Goal: Information Seeking & Learning: Compare options

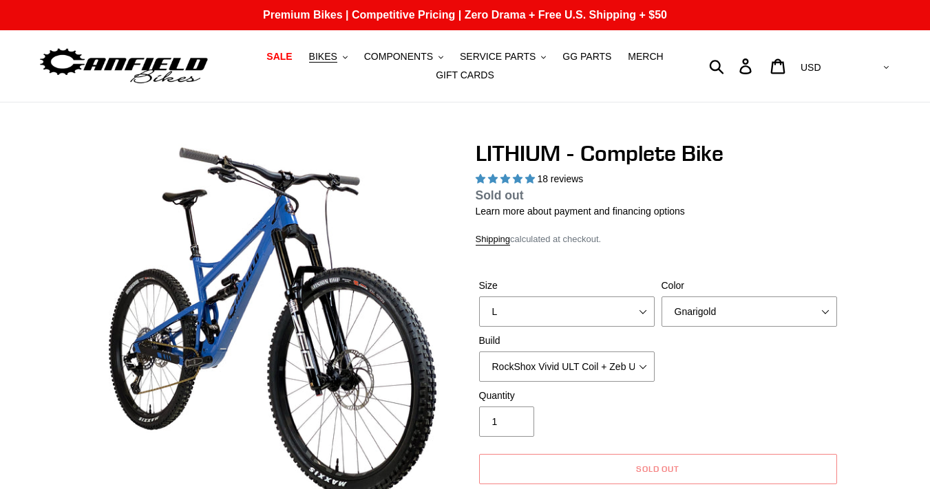
select select "highest-rating"
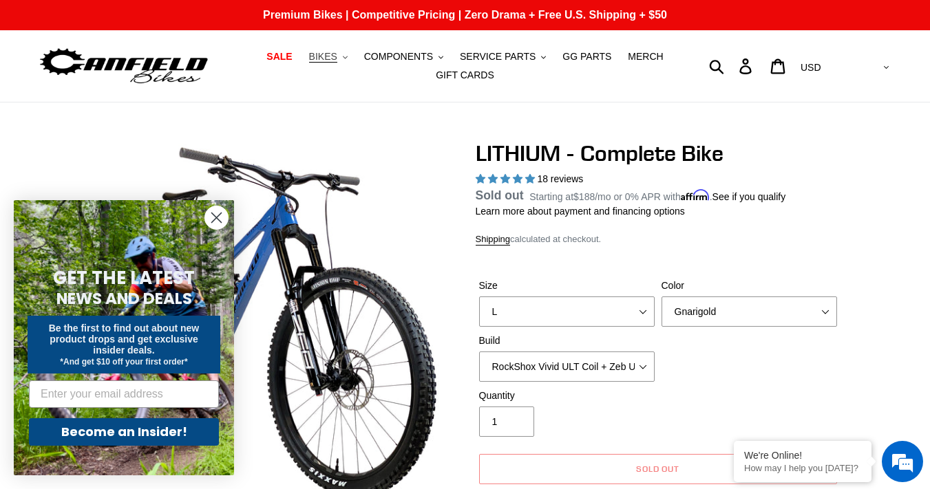
click at [323, 53] on span "BIKES" at bounding box center [323, 57] width 28 height 12
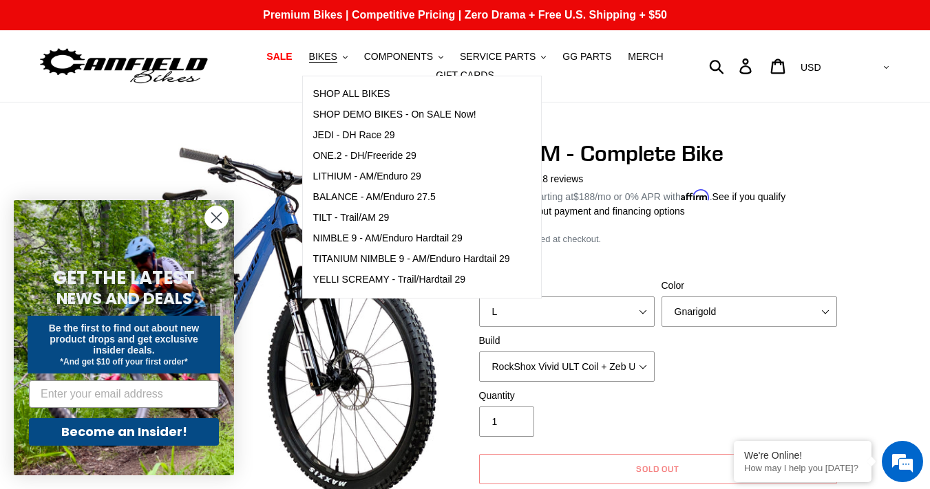
click at [212, 212] on circle "Close dialog" at bounding box center [216, 217] width 23 height 23
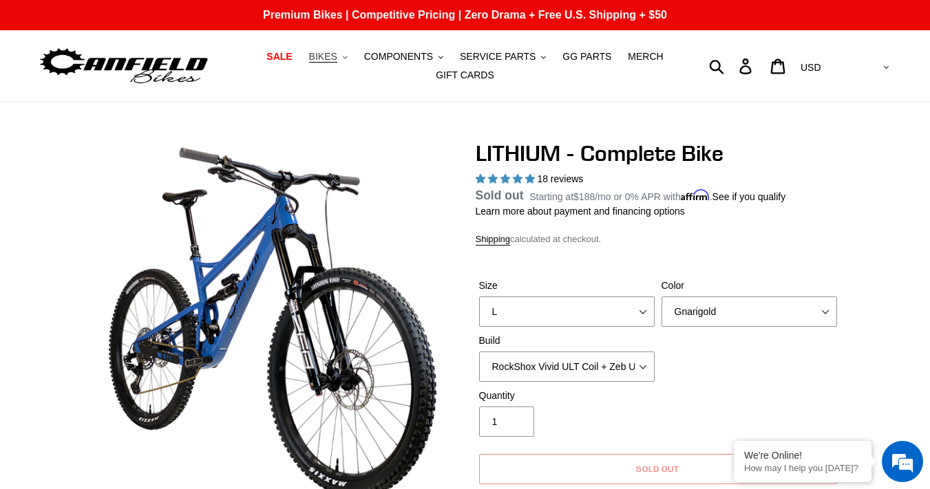
click at [345, 54] on button "BIKES .cls-1{fill:#231f20}" at bounding box center [328, 56] width 52 height 19
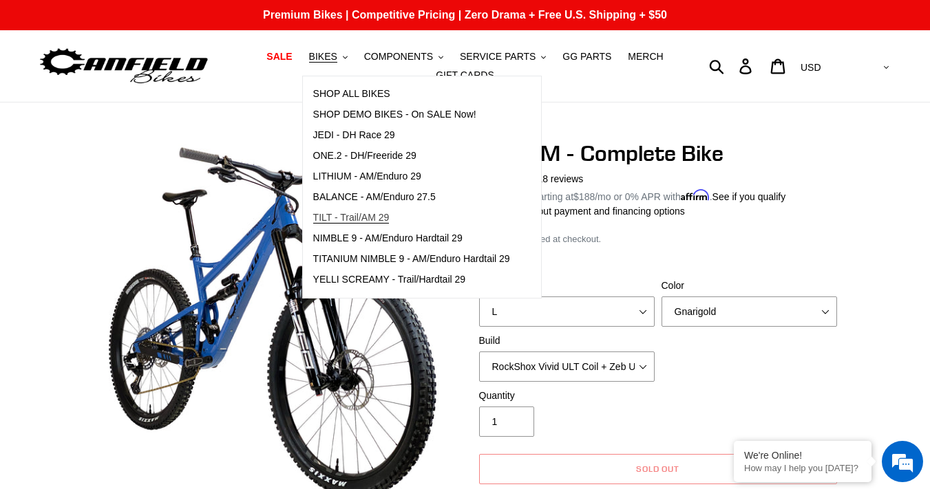
click at [367, 213] on span "TILT - Trail/AM 29" at bounding box center [351, 218] width 76 height 12
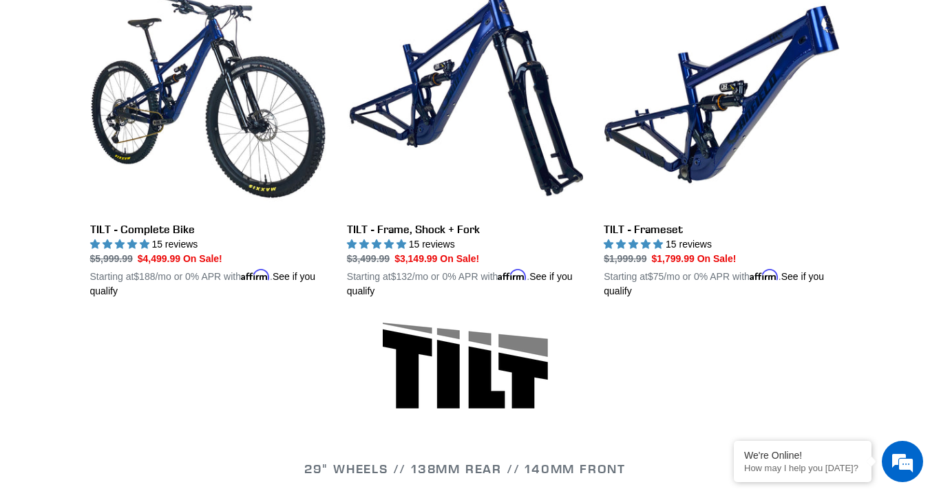
scroll to position [431, 0]
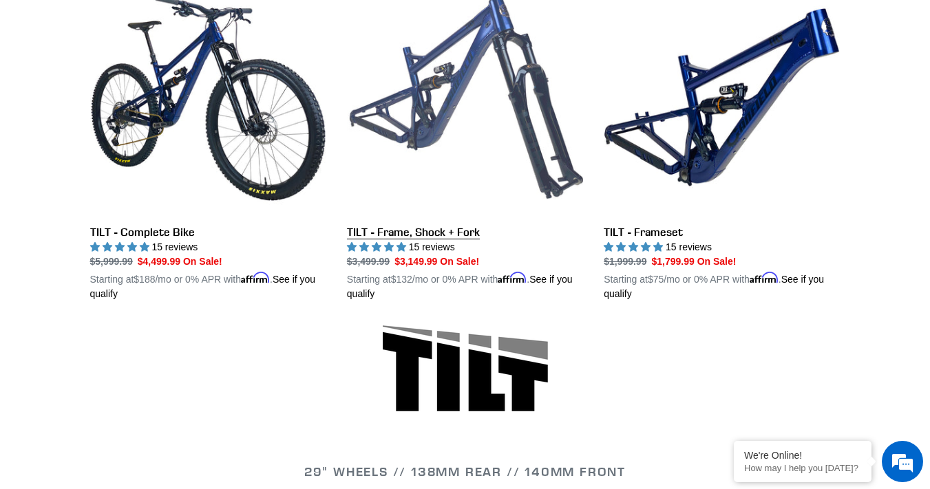
click at [451, 231] on link "TILT - Frame, Shock + Fork" at bounding box center [465, 140] width 236 height 322
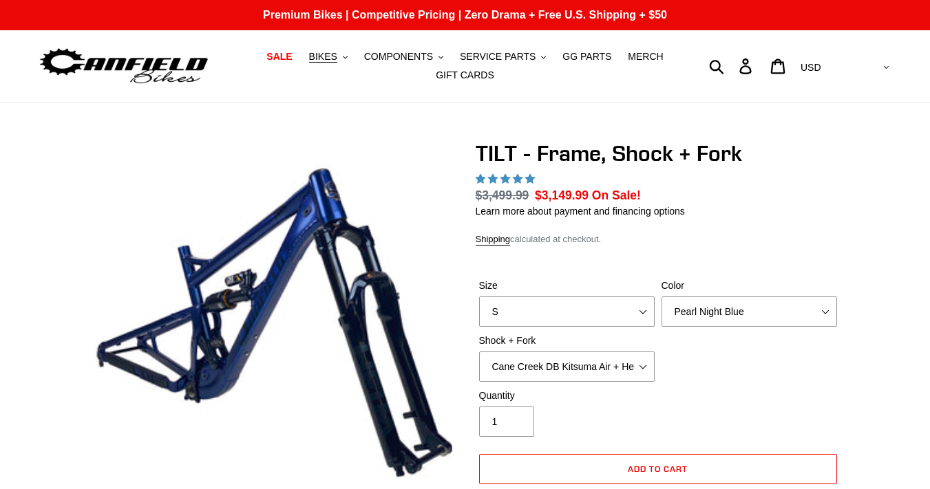
select select "highest-rating"
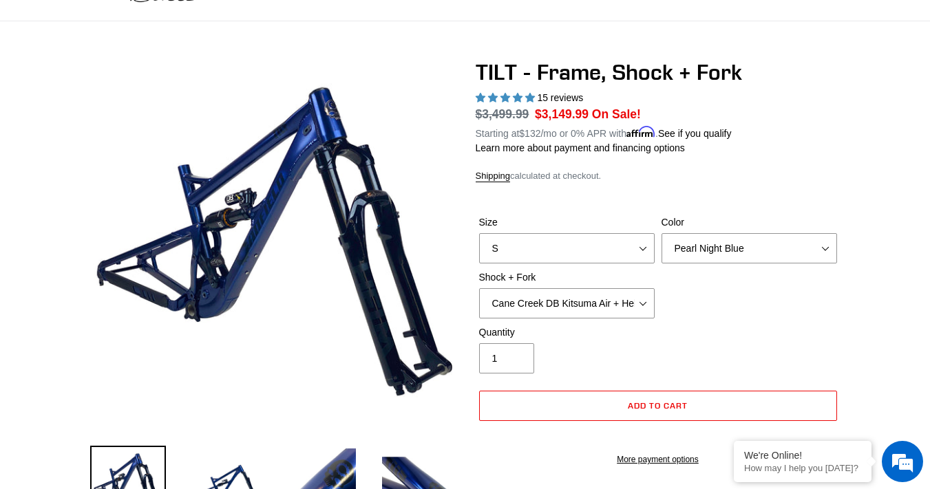
scroll to position [102, 0]
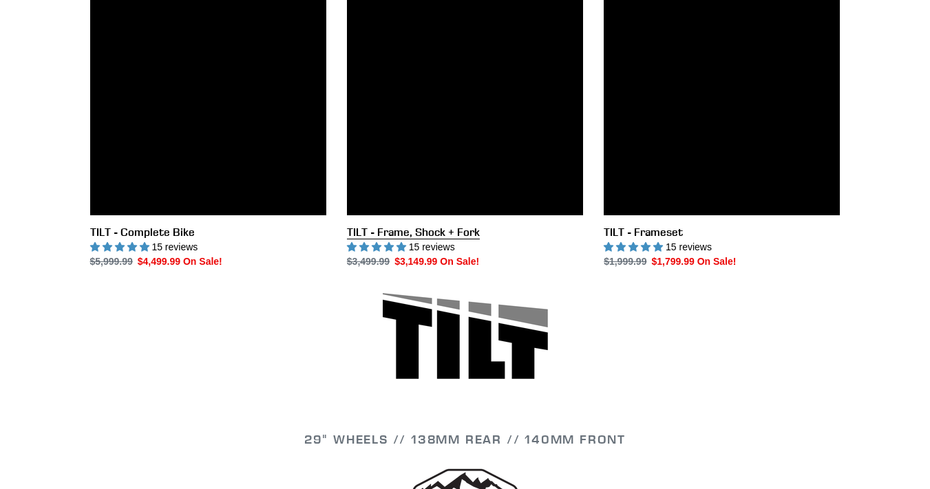
scroll to position [431, 0]
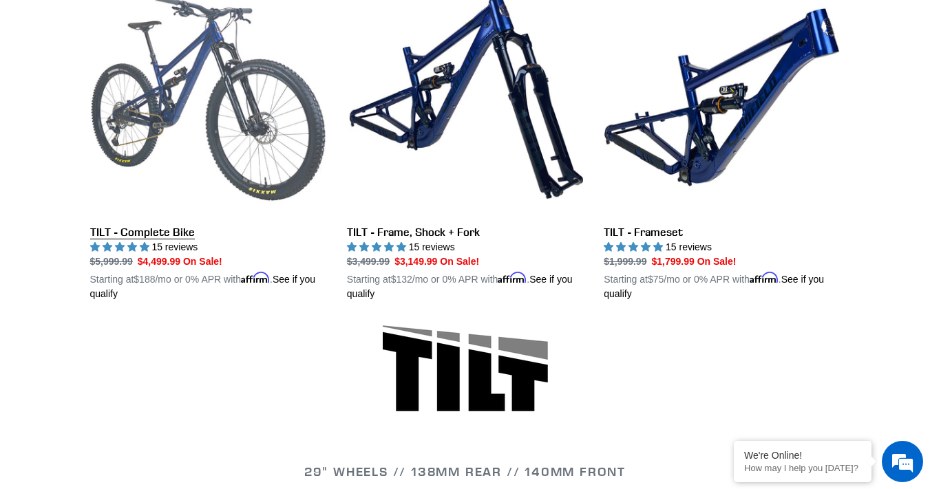
click at [211, 191] on link "TILT - Complete Bike" at bounding box center [208, 140] width 236 height 322
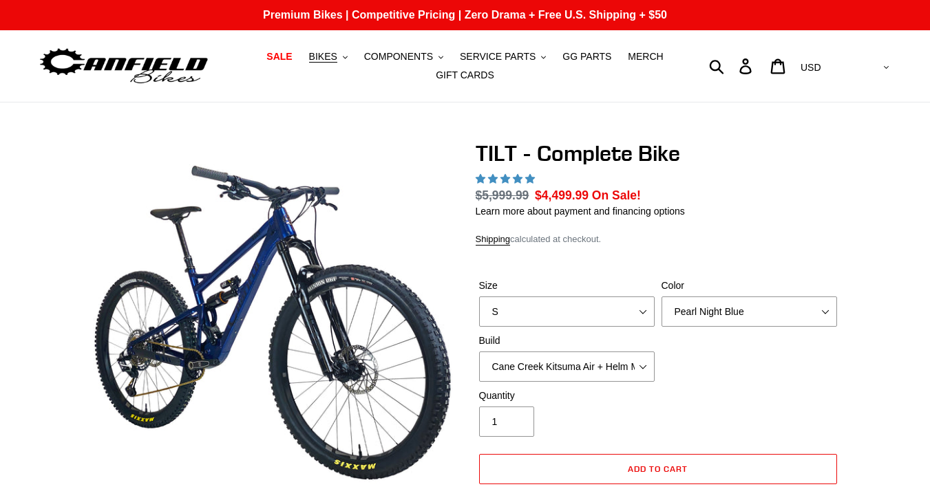
select select "highest-rating"
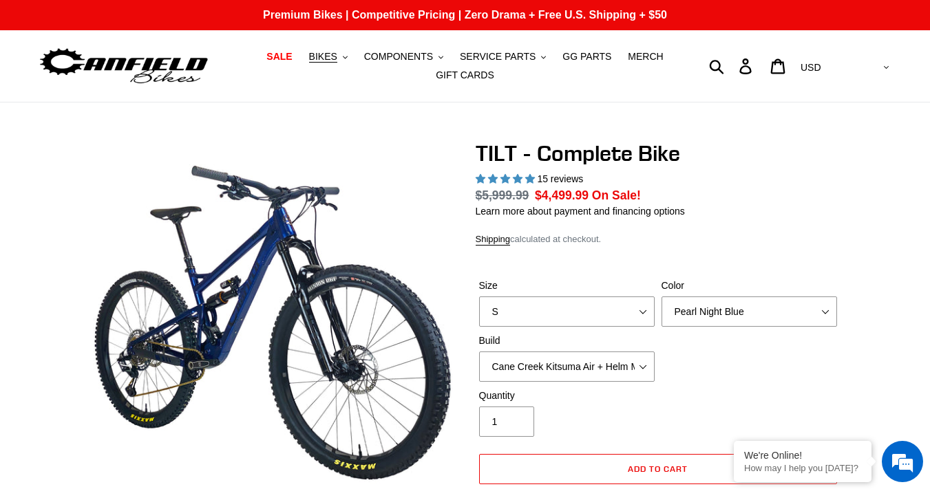
scroll to position [184, 0]
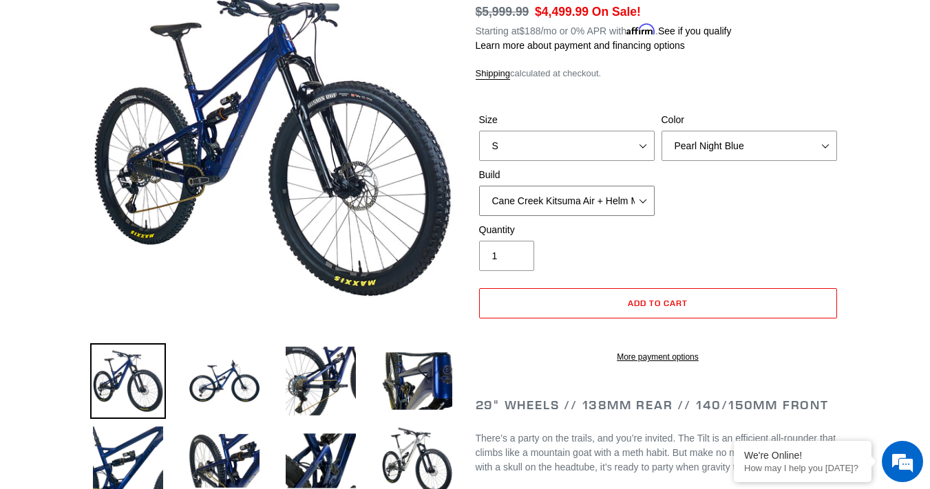
click at [643, 201] on select "Cane Creek Kitsuma Air + Helm MKII 140 + SRAM GX Cane Creek Kitsuma Air + Helm …" at bounding box center [566, 201] width 175 height 30
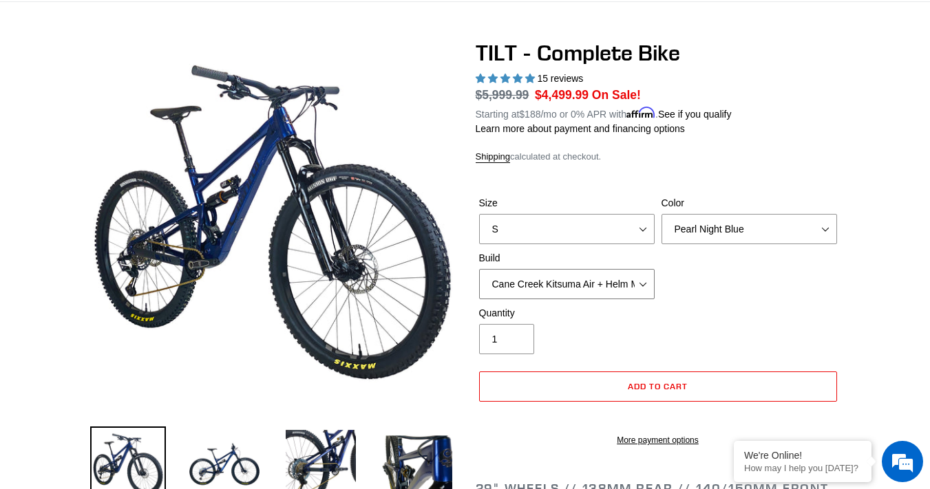
scroll to position [0, 0]
